Goal: Task Accomplishment & Management: Use online tool/utility

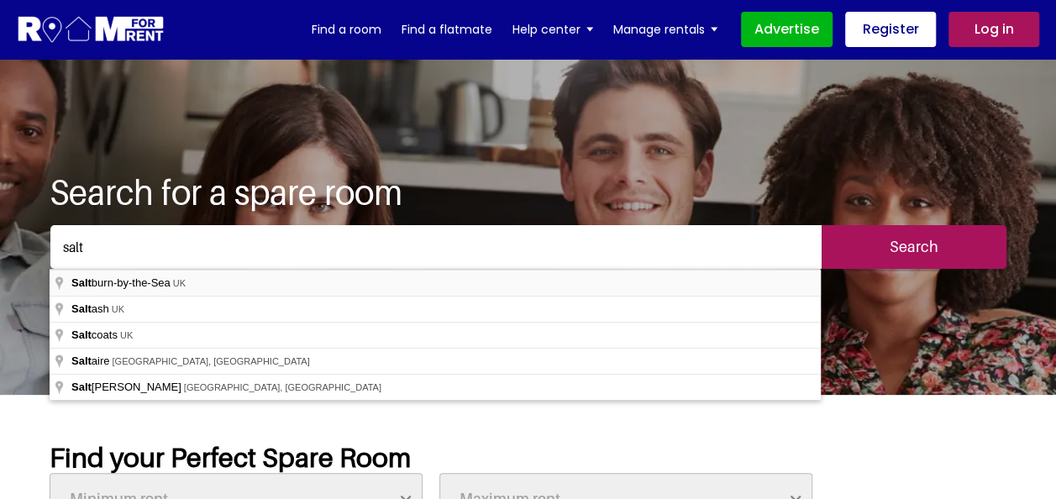
type input "Saltburn-by-the-Sea, [GEOGRAPHIC_DATA]"
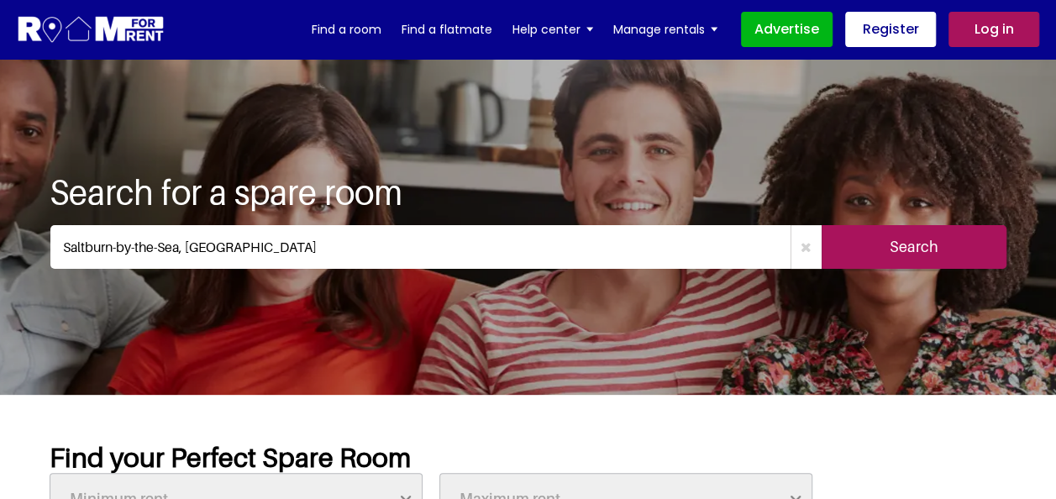
click at [902, 249] on input "Search" at bounding box center [914, 247] width 185 height 44
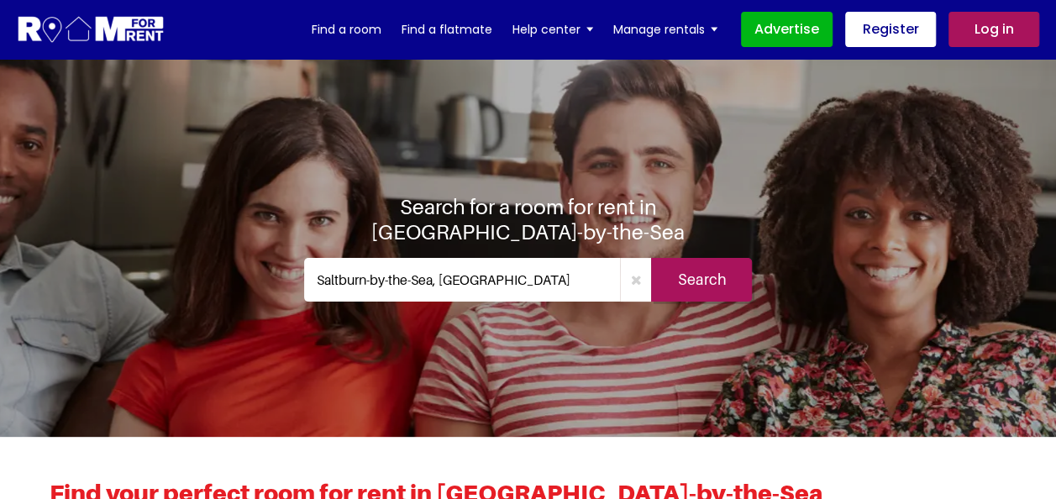
click at [697, 281] on input "Search" at bounding box center [701, 280] width 101 height 44
click at [361, 35] on link "Find a room" at bounding box center [347, 29] width 70 height 25
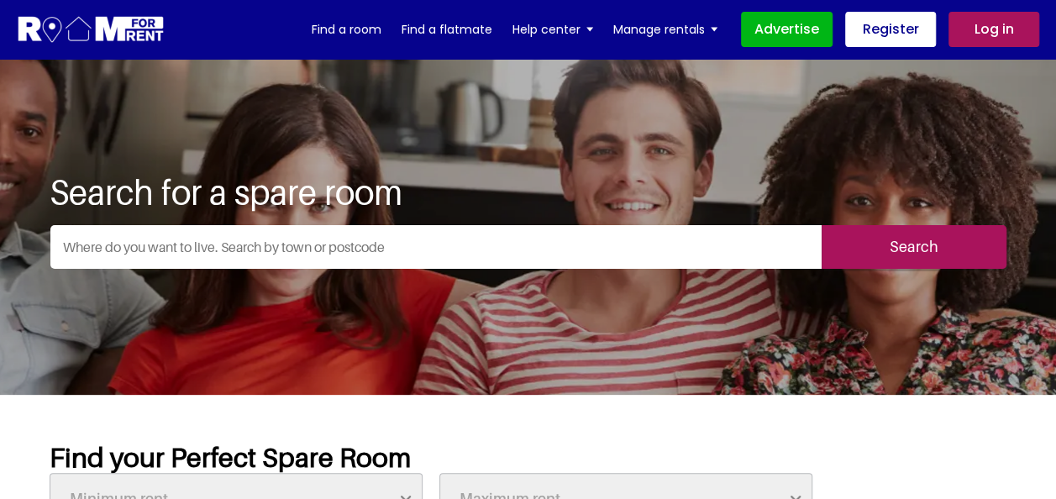
click at [388, 245] on input "text" at bounding box center [435, 247] width 771 height 44
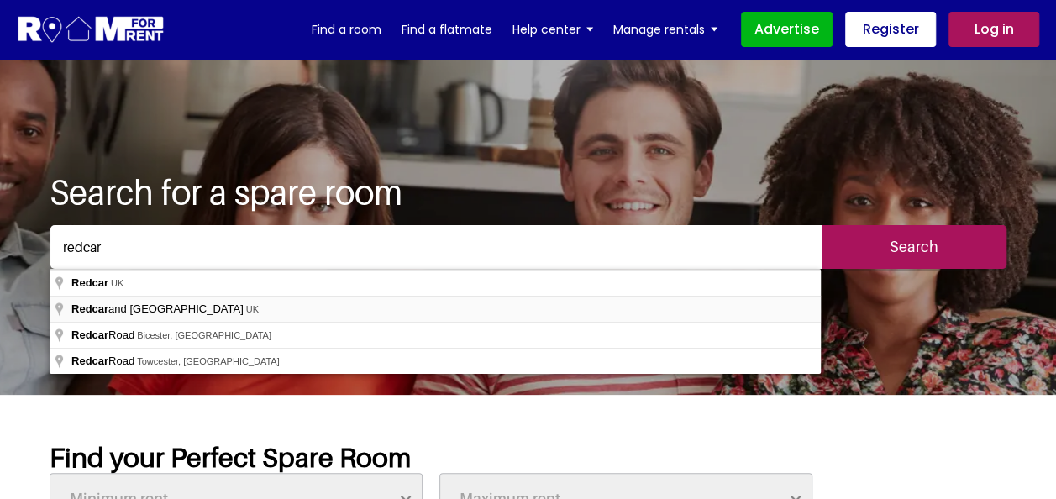
type input "Redcar and Cleveland, UK"
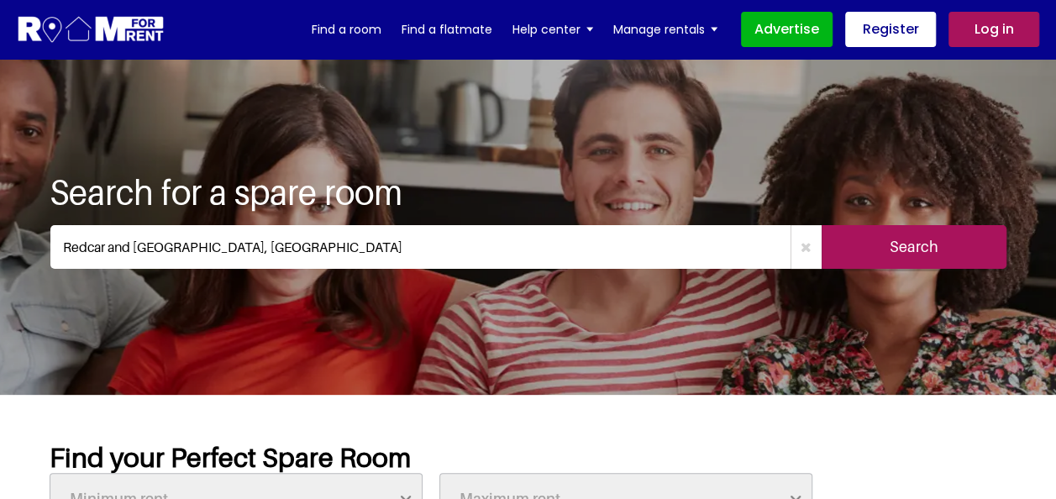
click at [893, 253] on input "Search" at bounding box center [914, 247] width 185 height 44
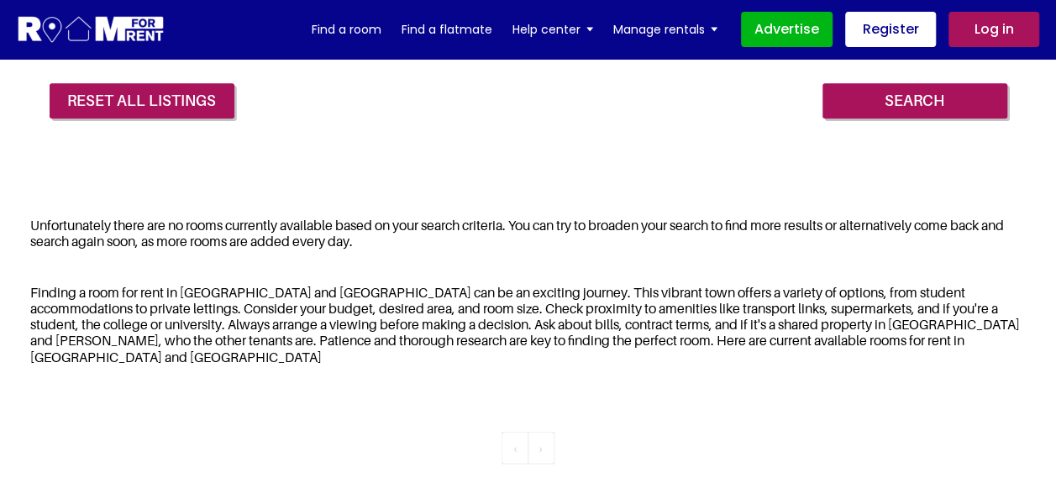
scroll to position [504, 0]
